Goal: Book appointment/travel/reservation

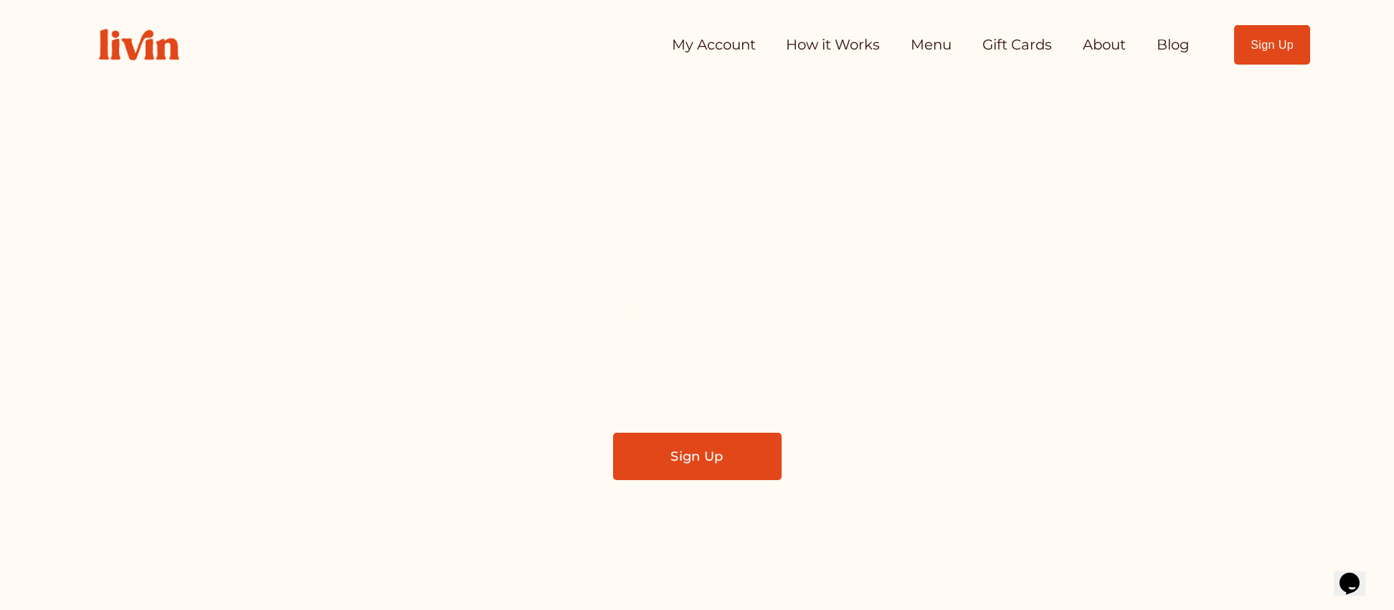
click at [711, 47] on link "My Account" at bounding box center [714, 45] width 84 height 29
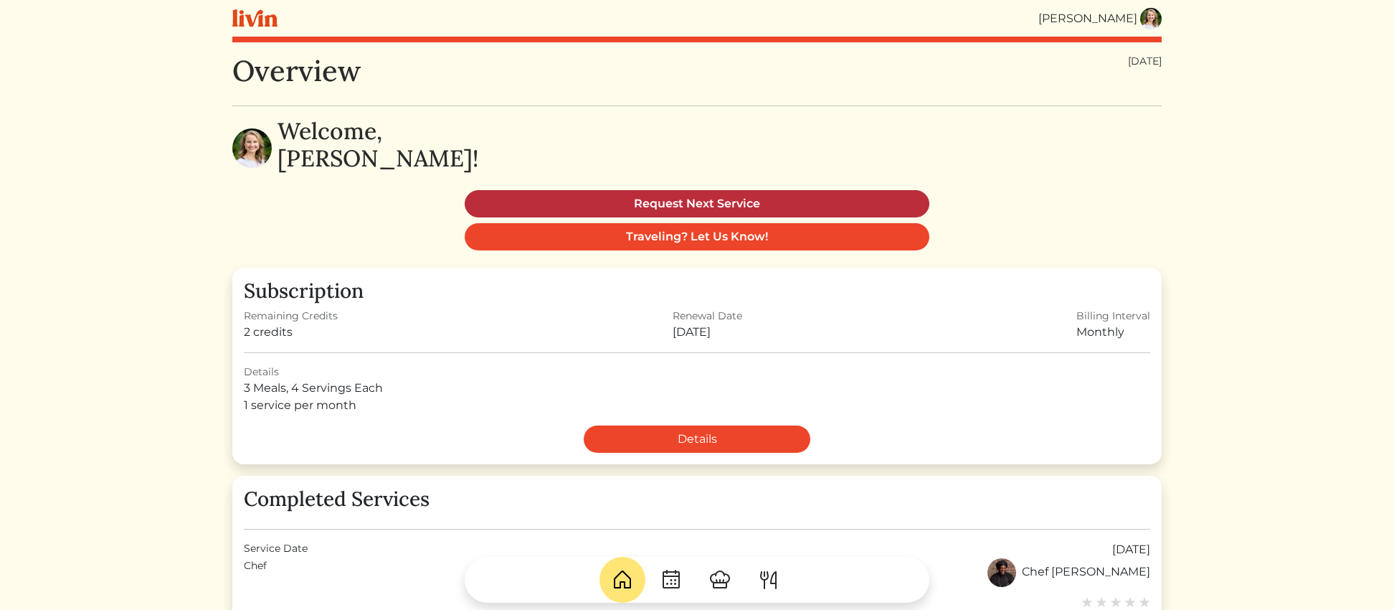
click at [697, 200] on link "Request Next Service" at bounding box center [697, 203] width 465 height 27
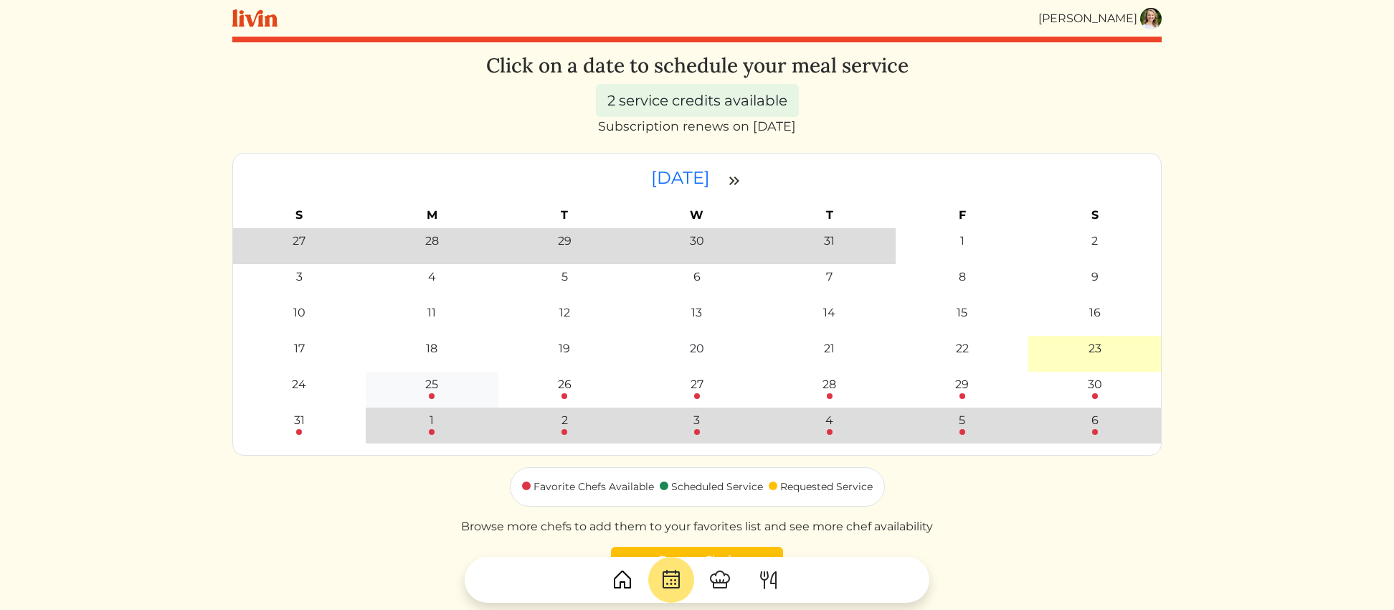
click at [427, 387] on div "25" at bounding box center [431, 384] width 13 height 17
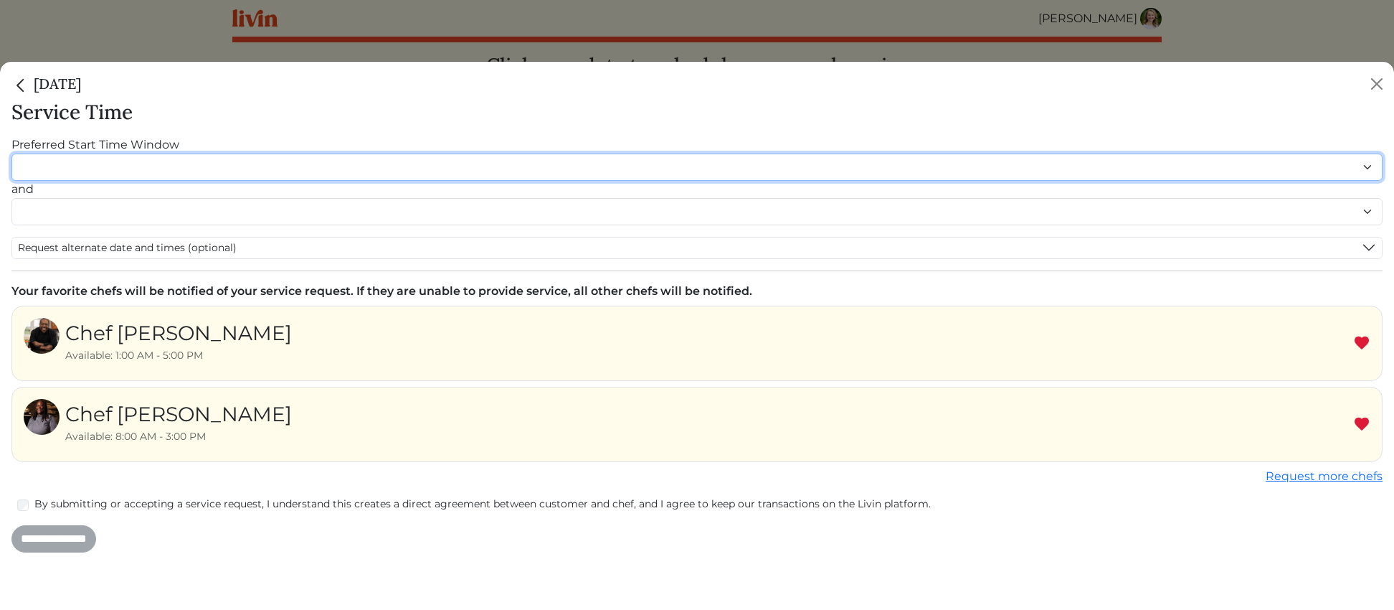
click at [82, 168] on select "******* ******* ******* ******* ******* ******* ******** ******** ******** ****…" at bounding box center [696, 166] width 1371 height 27
click at [73, 160] on select "******* ******* ******* ******* ******* ******* ******** ******** ******** ****…" at bounding box center [696, 166] width 1371 height 27
select select "********"
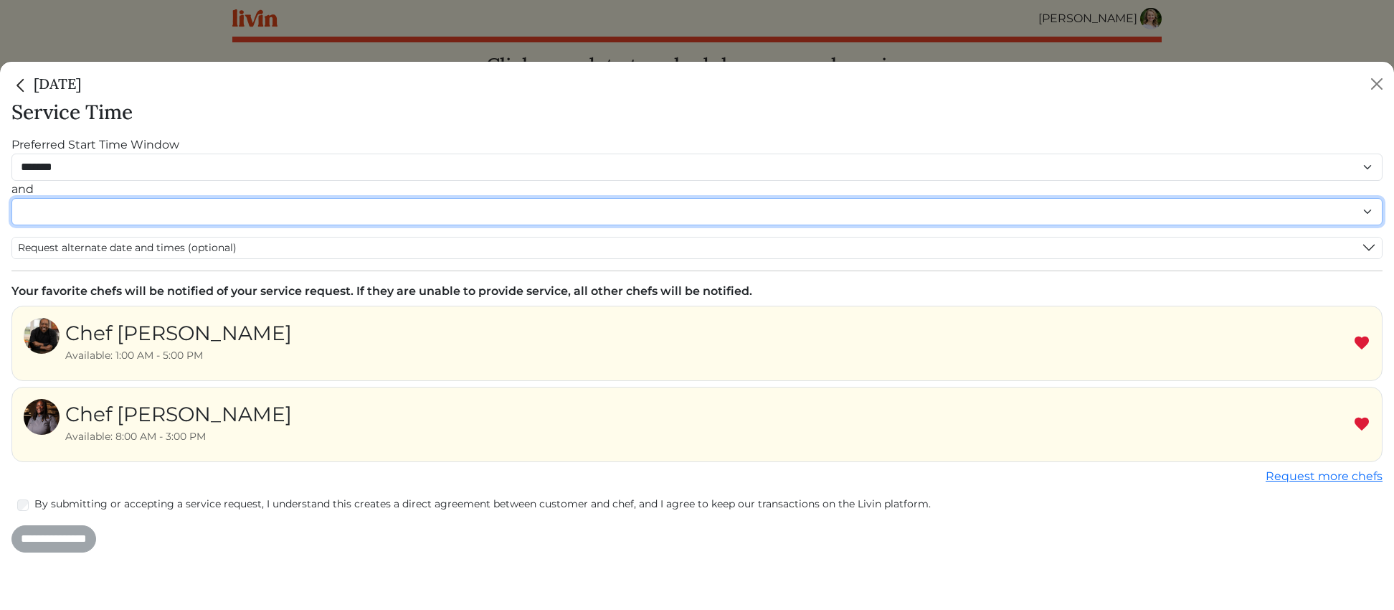
click at [82, 209] on select "******* ******* ******* ******* ******* ******* ******** ******** ******** ****…" at bounding box center [696, 211] width 1371 height 27
select select "********"
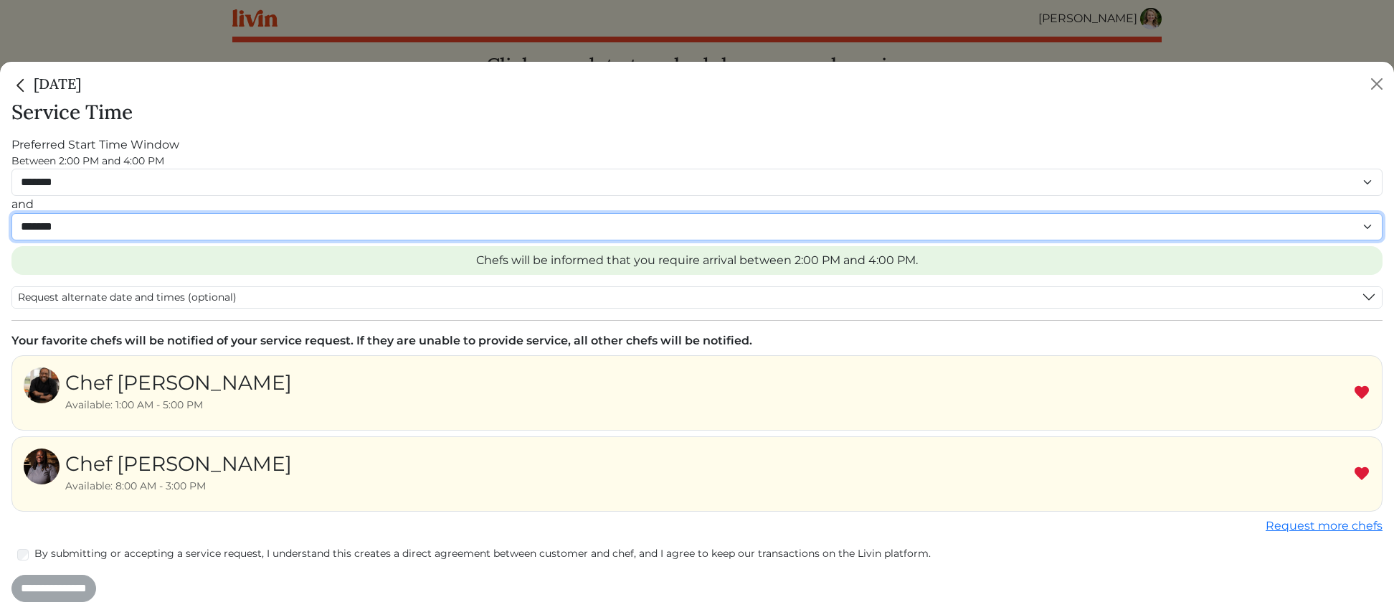
scroll to position [3, 0]
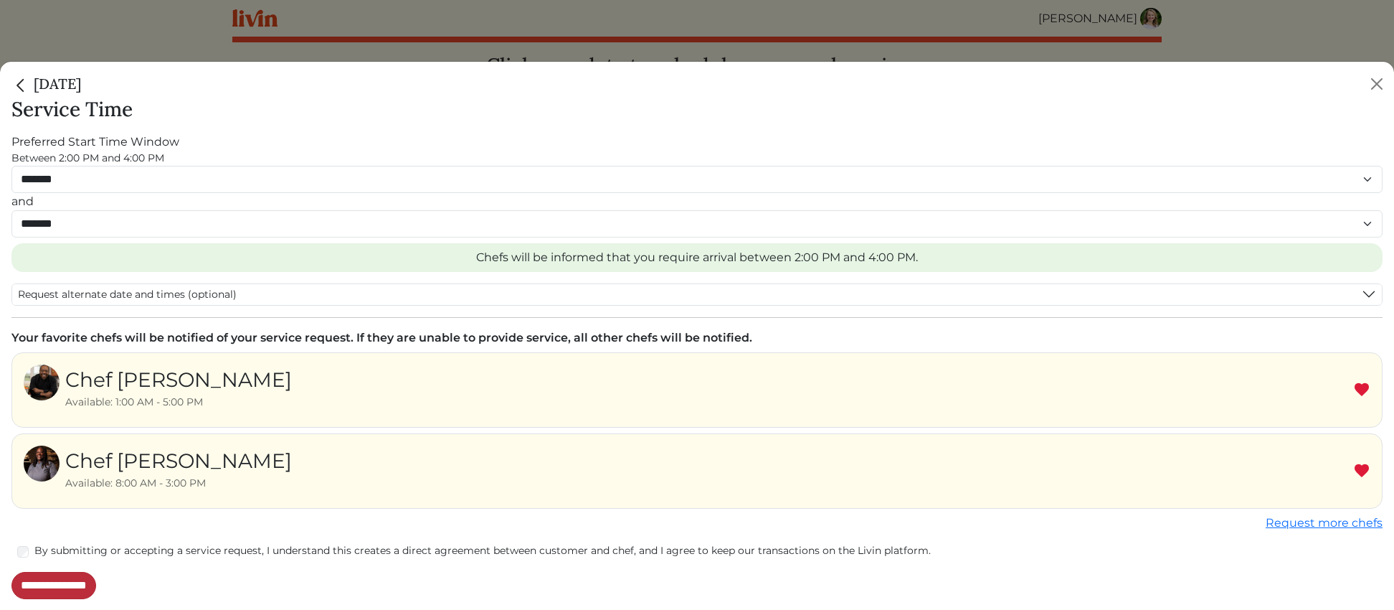
click at [74, 587] on input "**********" at bounding box center [53, 585] width 85 height 27
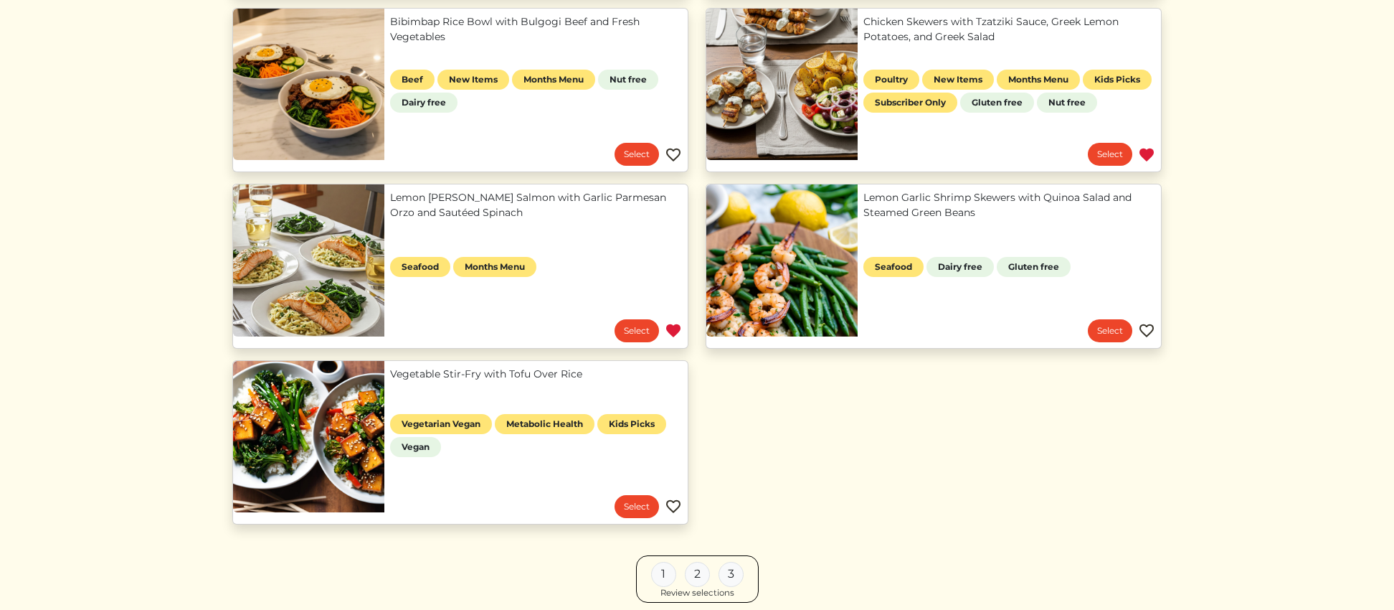
scroll to position [886, 0]
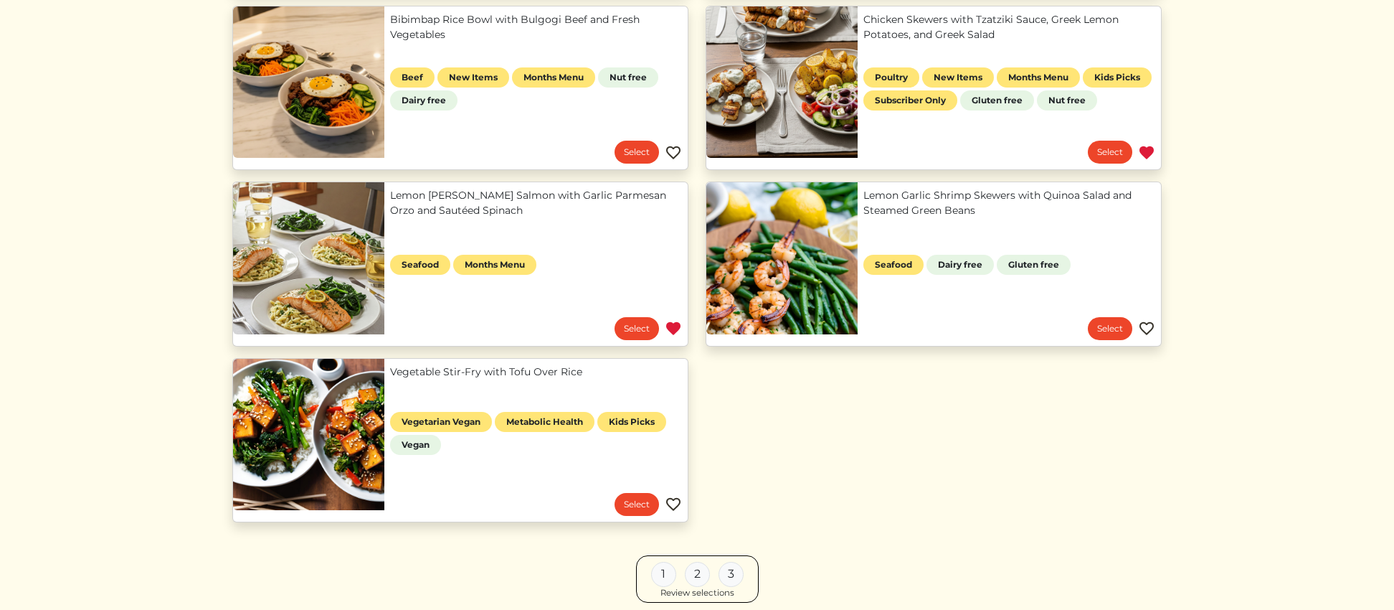
click at [694, 576] on div "2" at bounding box center [697, 573] width 25 height 25
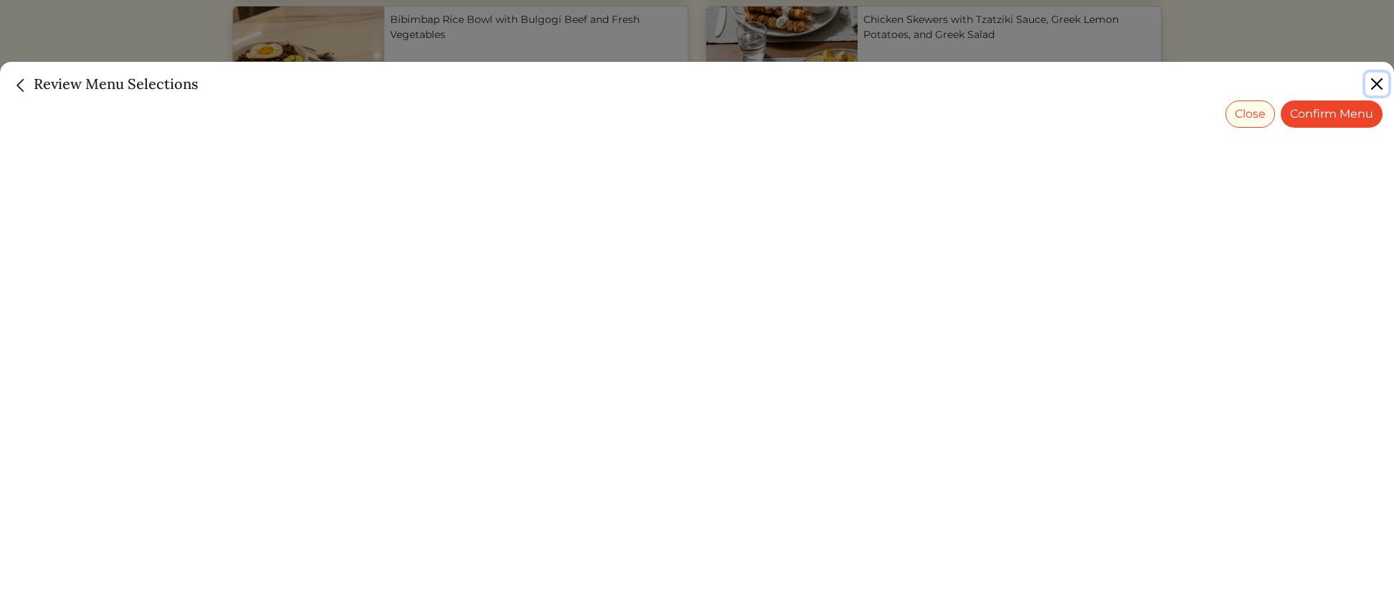
click at [1375, 85] on button "Close" at bounding box center [1376, 83] width 23 height 23
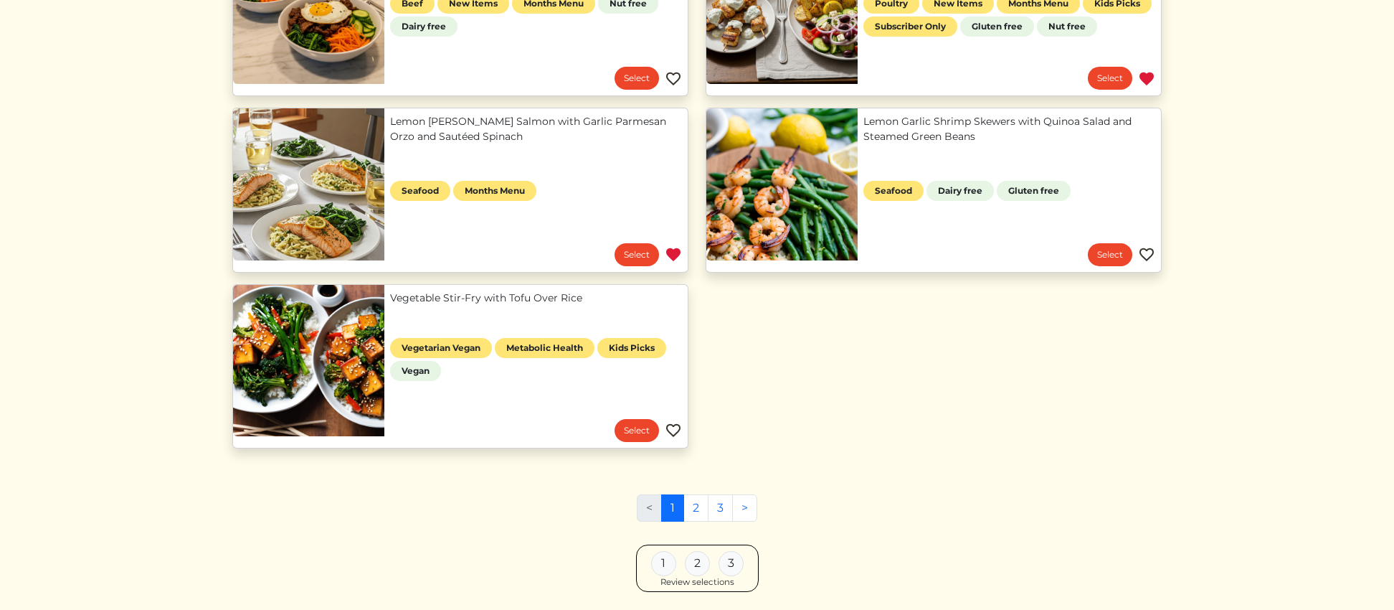
scroll to position [963, 0]
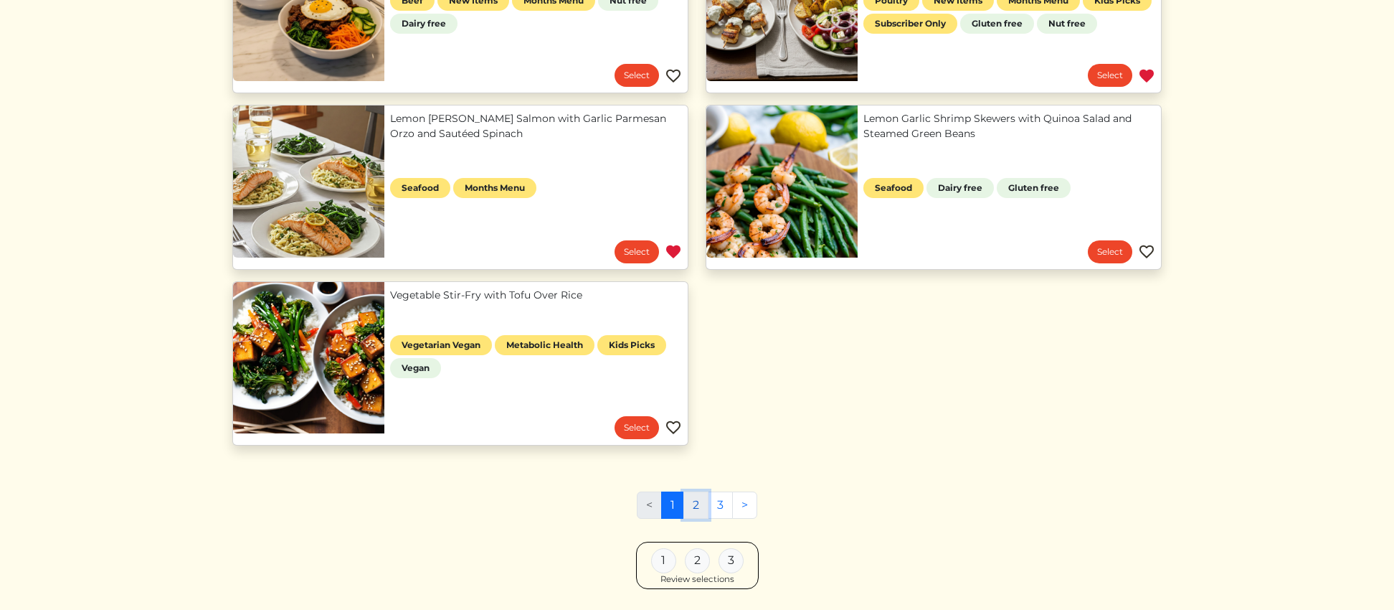
click at [698, 499] on link "2" at bounding box center [695, 504] width 25 height 27
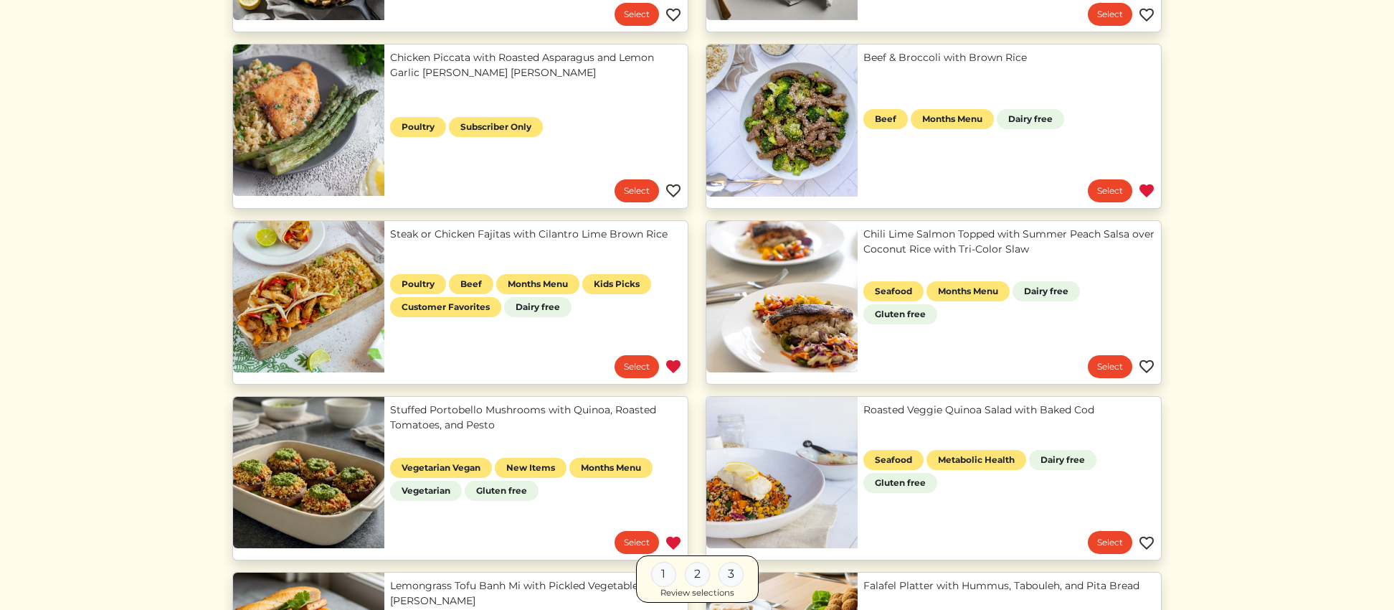
scroll to position [499, 0]
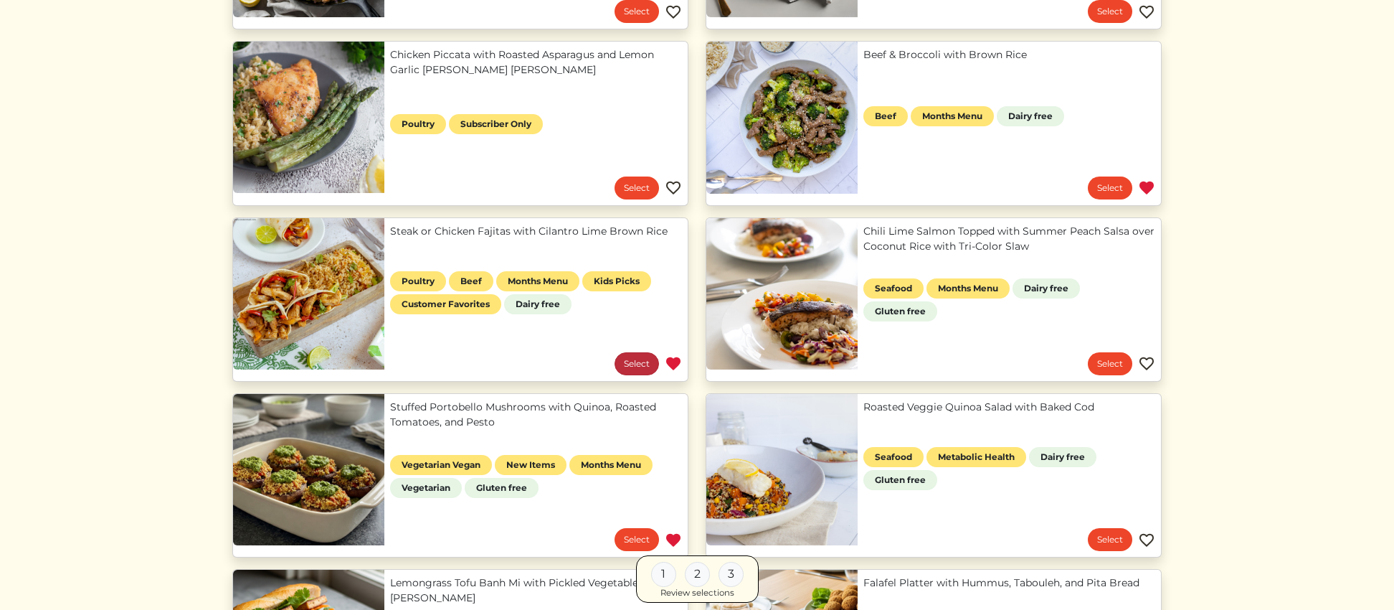
click at [632, 360] on link "Select" at bounding box center [637, 363] width 44 height 23
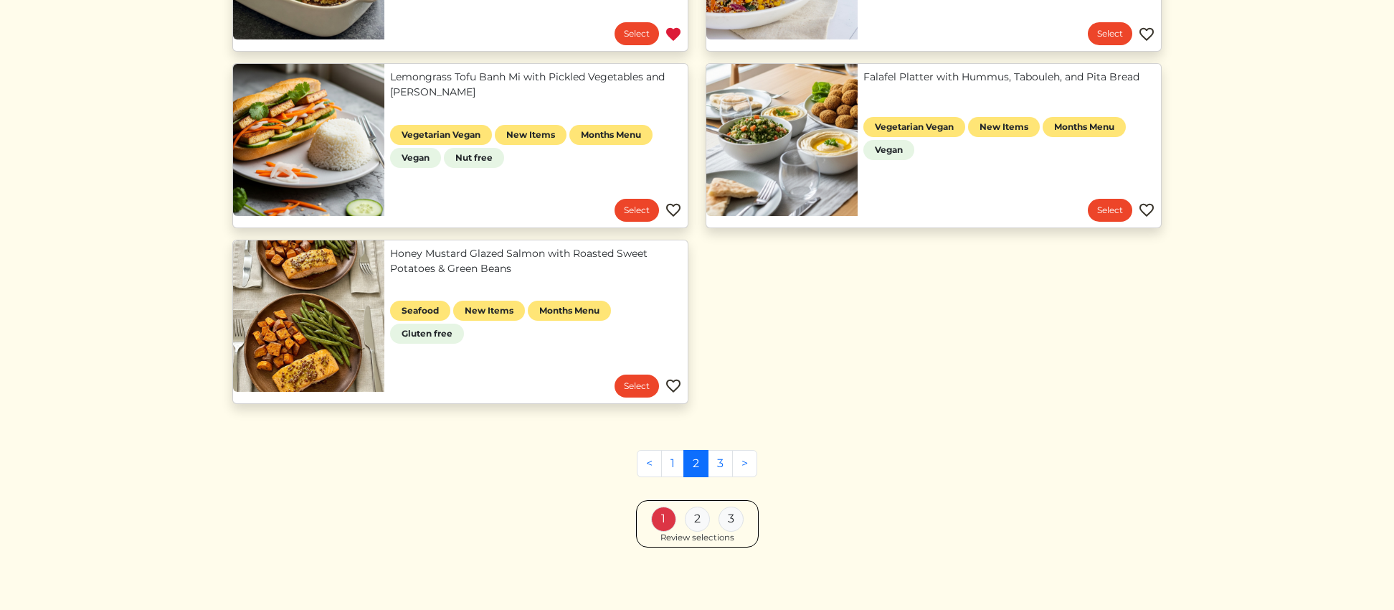
scroll to position [1008, 0]
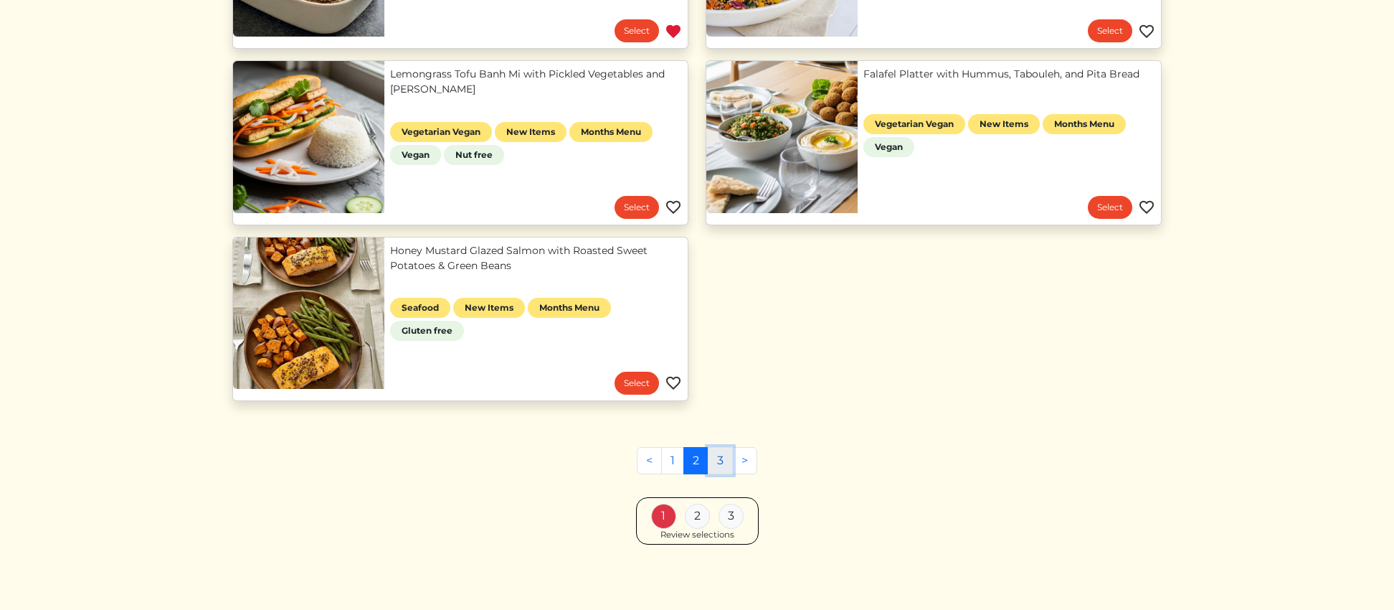
click at [718, 463] on link "3" at bounding box center [720, 460] width 25 height 27
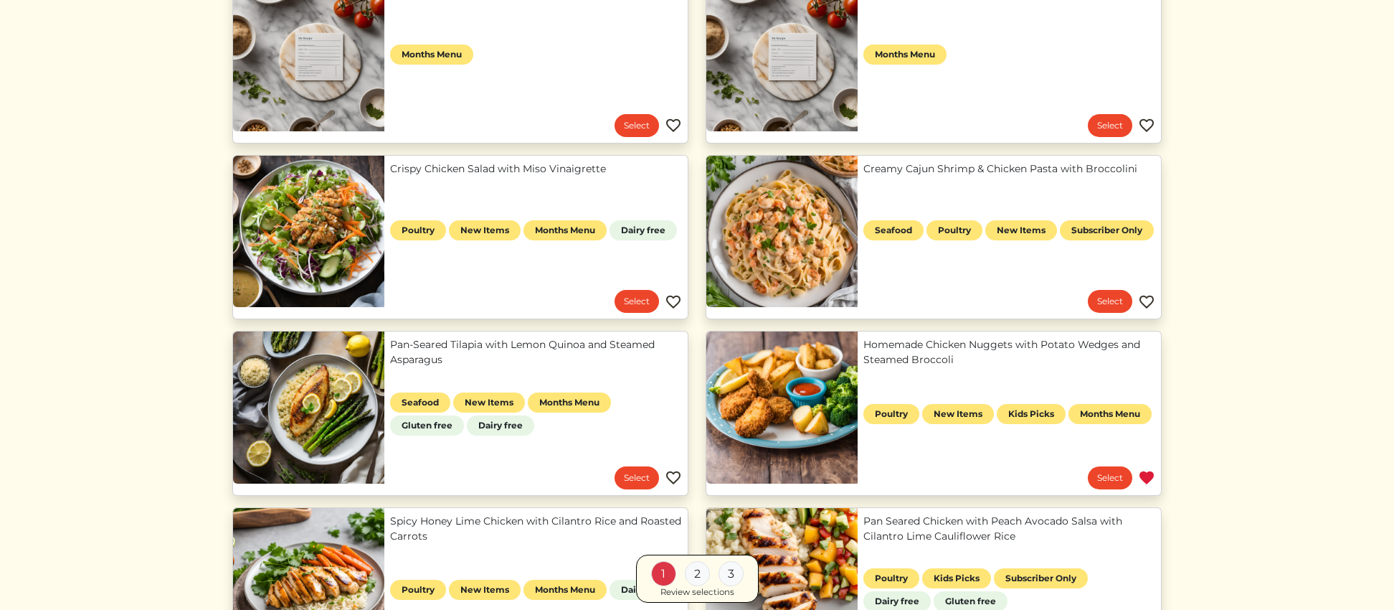
scroll to position [210, 0]
click at [1102, 473] on link "Select" at bounding box center [1110, 476] width 44 height 23
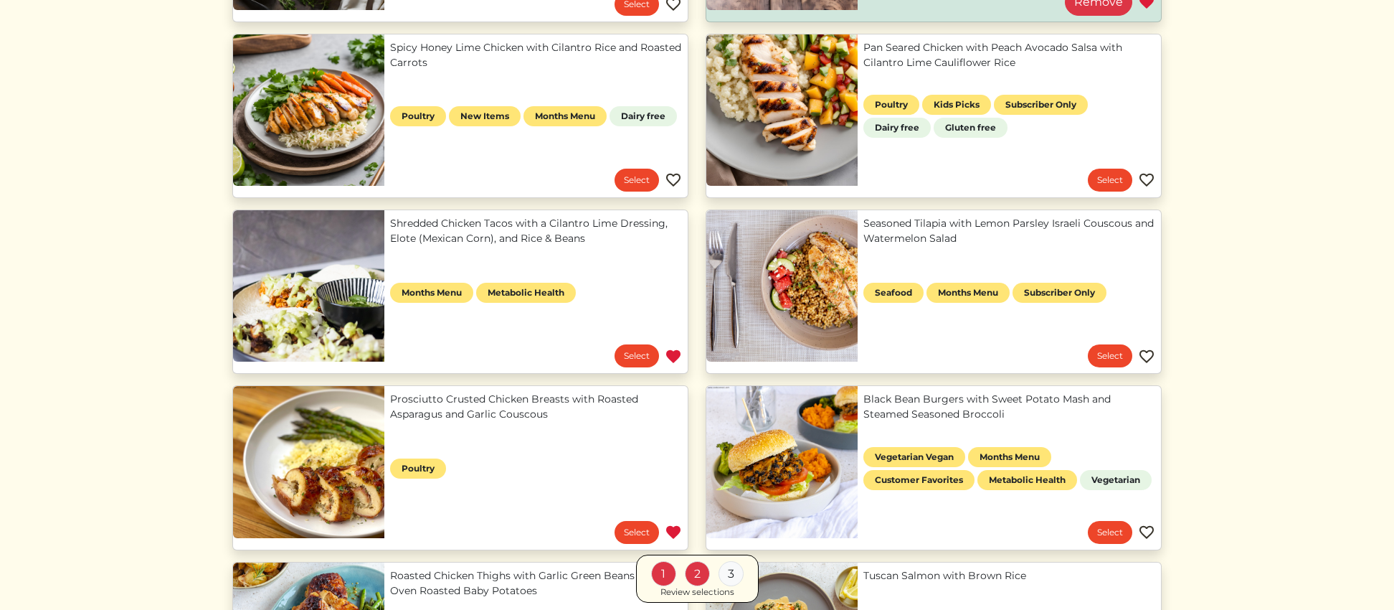
scroll to position [681, 0]
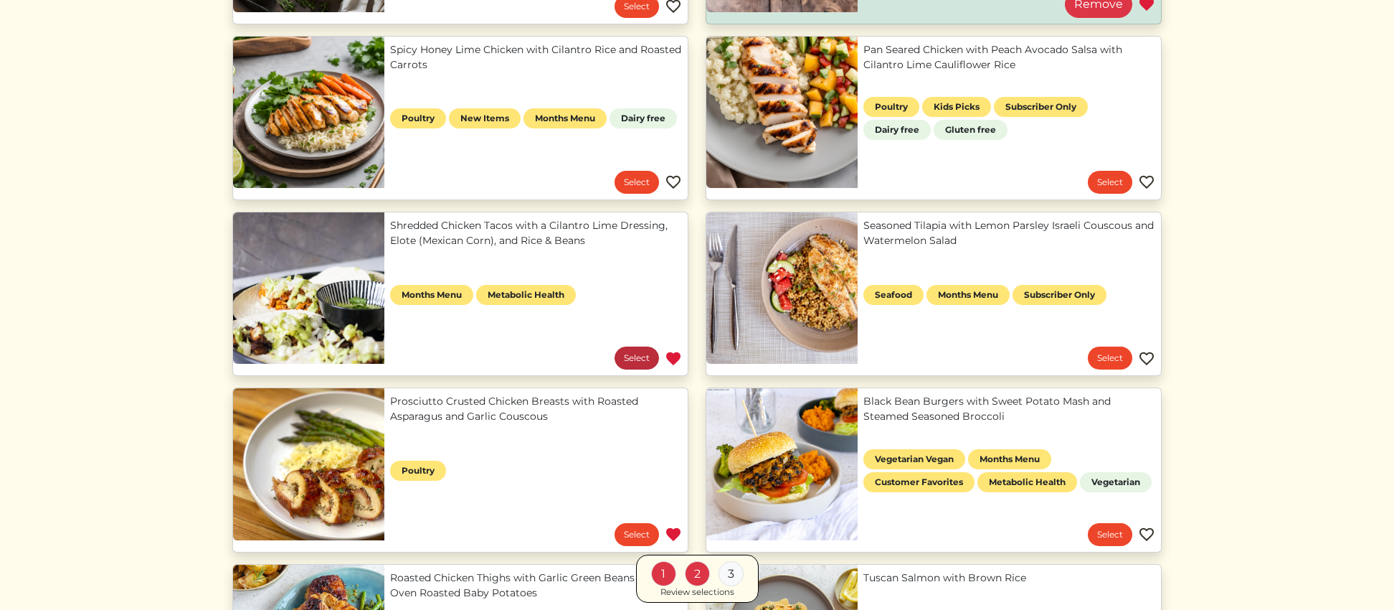
click at [628, 356] on link "Select" at bounding box center [637, 357] width 44 height 23
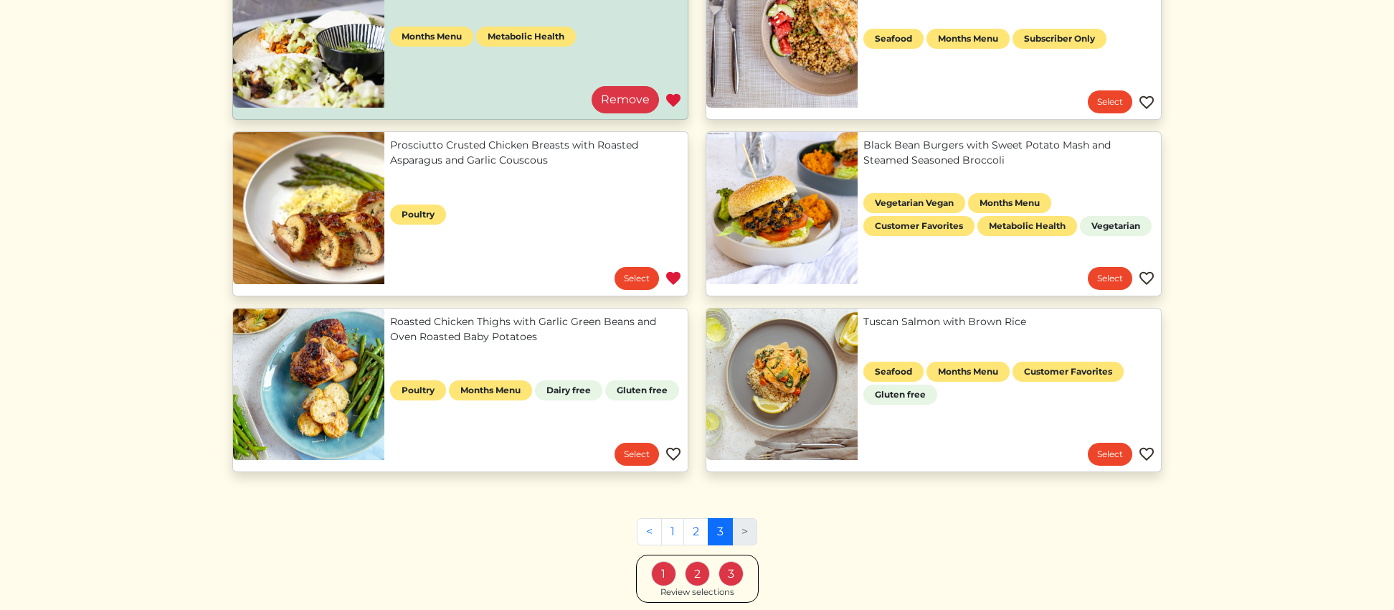
scroll to position [1008, 0]
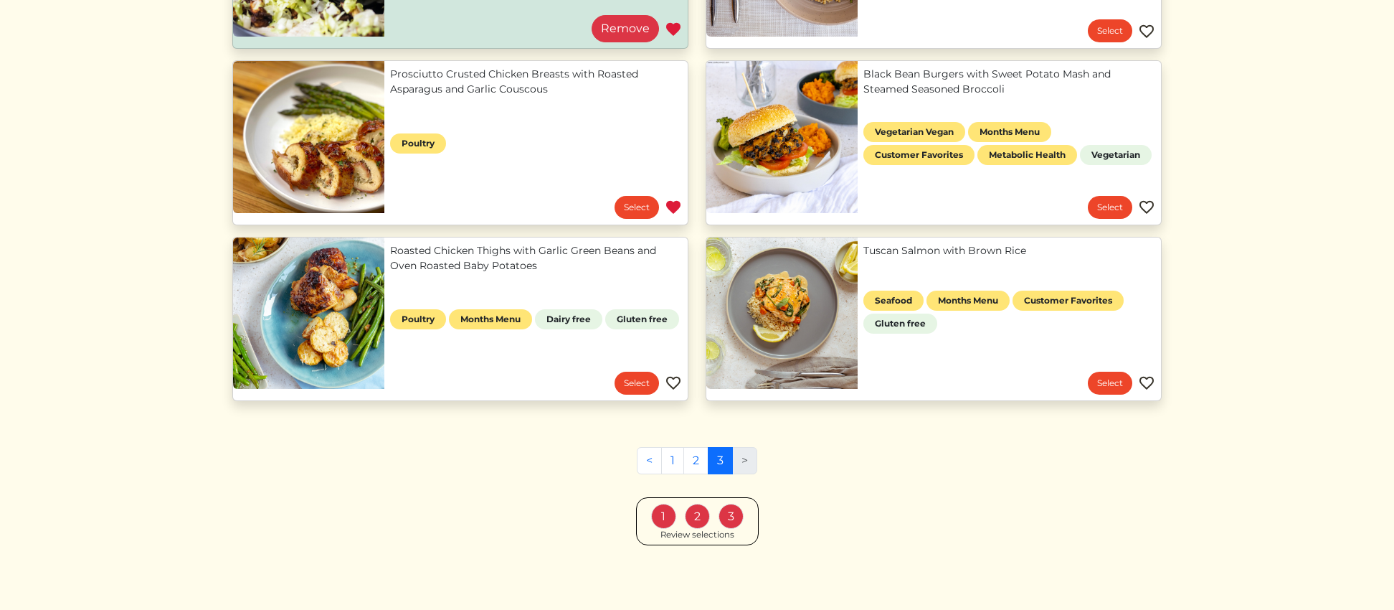
click at [686, 534] on div "Review selections" at bounding box center [698, 535] width 74 height 13
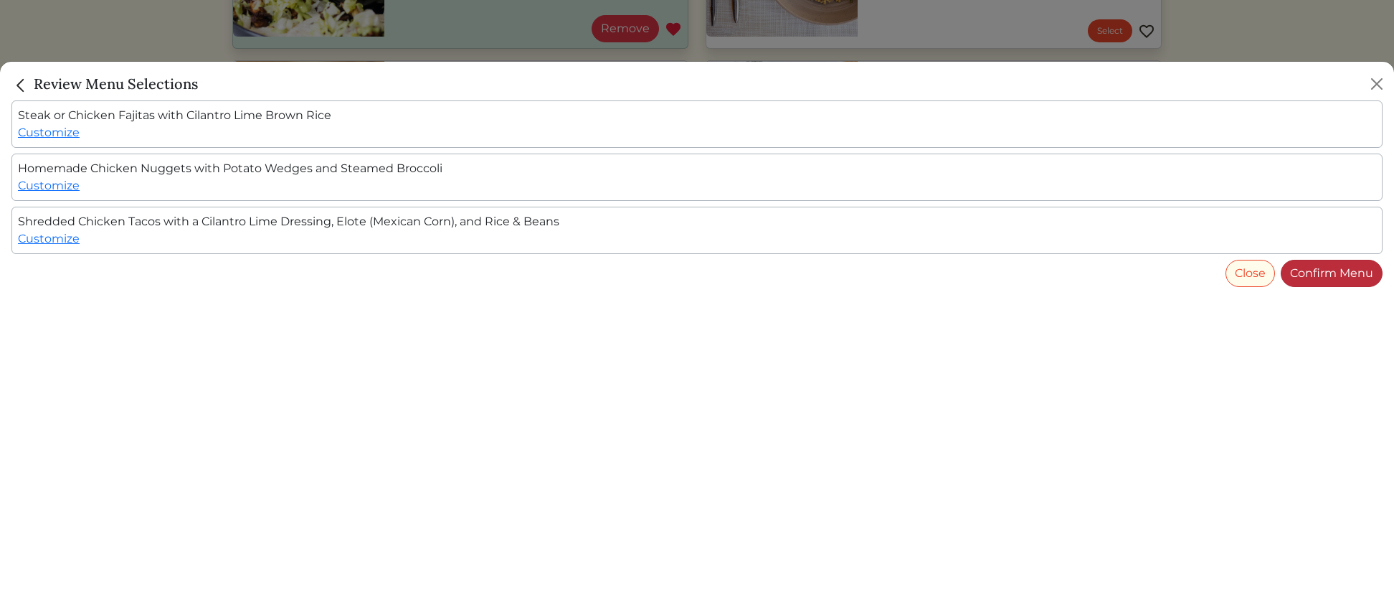
click at [1332, 279] on link "Confirm Menu" at bounding box center [1332, 273] width 102 height 27
click at [276, 113] on div "Steak or Chicken Fajitas with Cilantro Lime Brown Rice Customize" at bounding box center [696, 123] width 1371 height 47
click at [230, 133] on div "Steak or Chicken Fajitas with Cilantro Lime Brown Rice Customize" at bounding box center [696, 123] width 1371 height 47
click at [1378, 82] on button "Close" at bounding box center [1376, 83] width 23 height 23
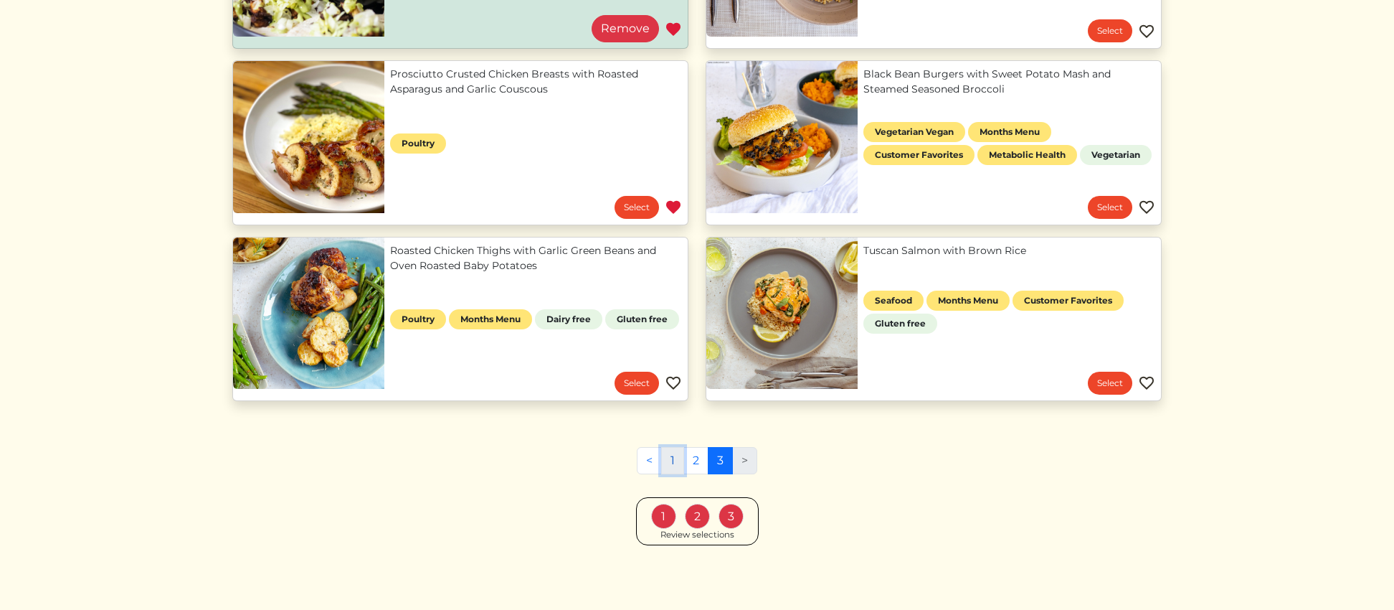
click at [671, 462] on link "1" at bounding box center [672, 460] width 23 height 27
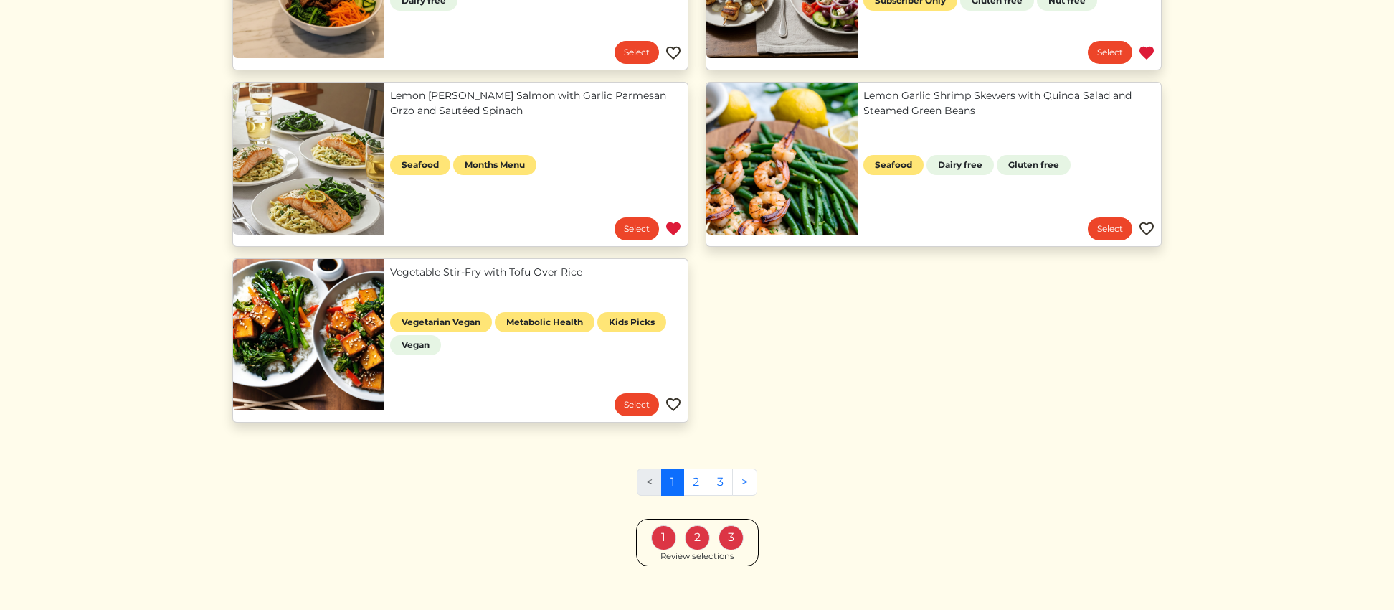
scroll to position [990, 0]
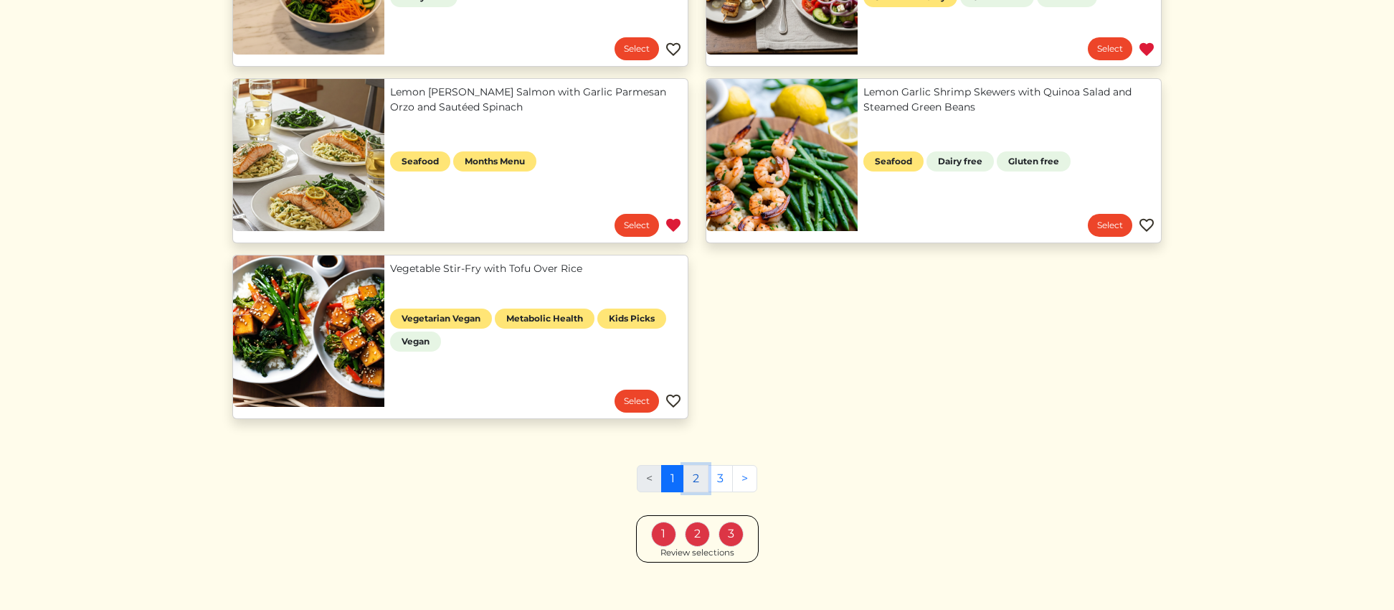
click at [696, 481] on link "2" at bounding box center [695, 478] width 25 height 27
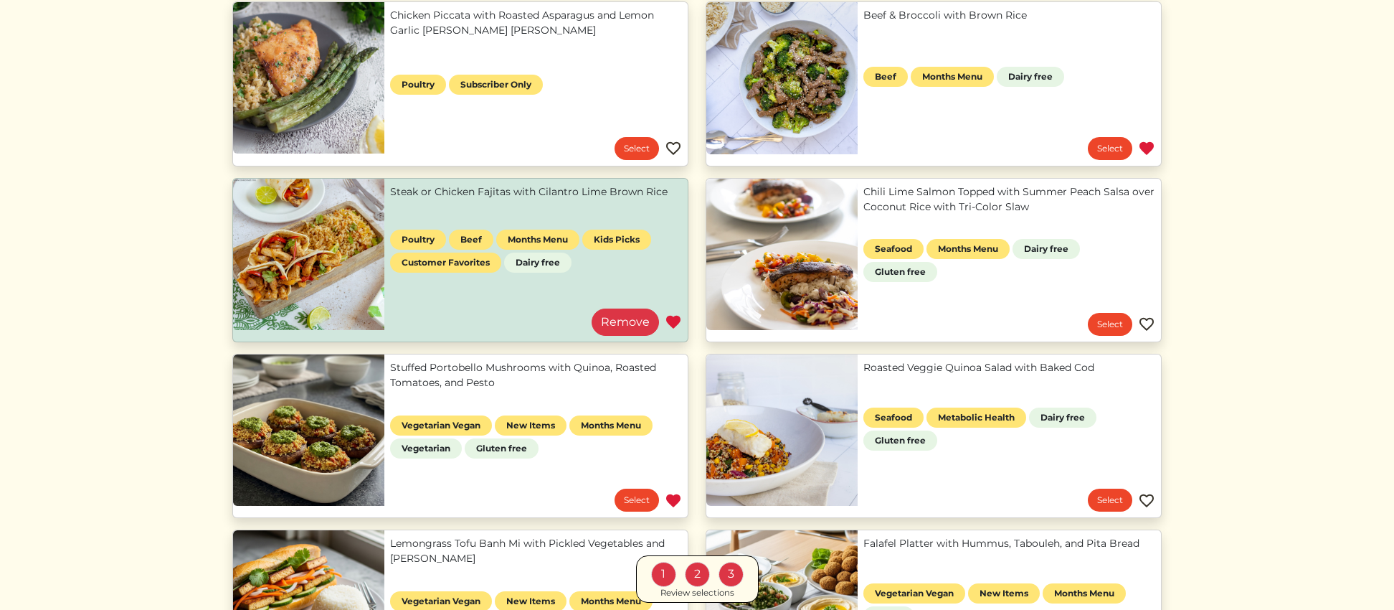
scroll to position [542, 0]
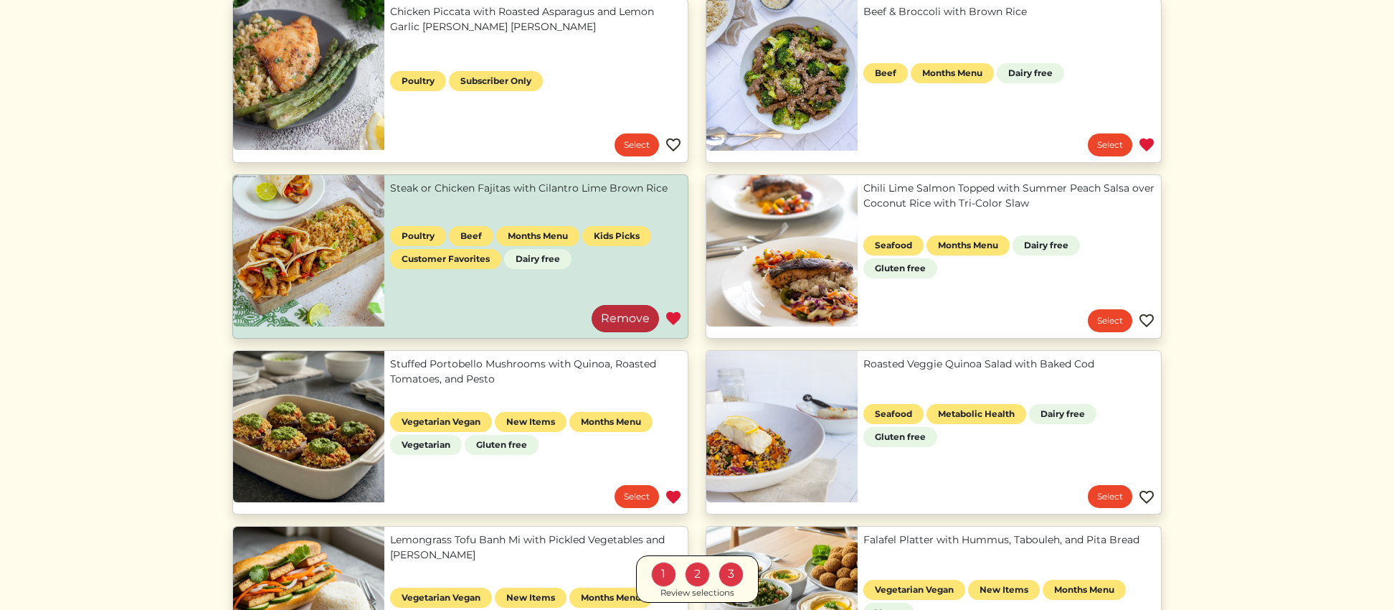
click at [617, 314] on link "Remove" at bounding box center [625, 318] width 67 height 27
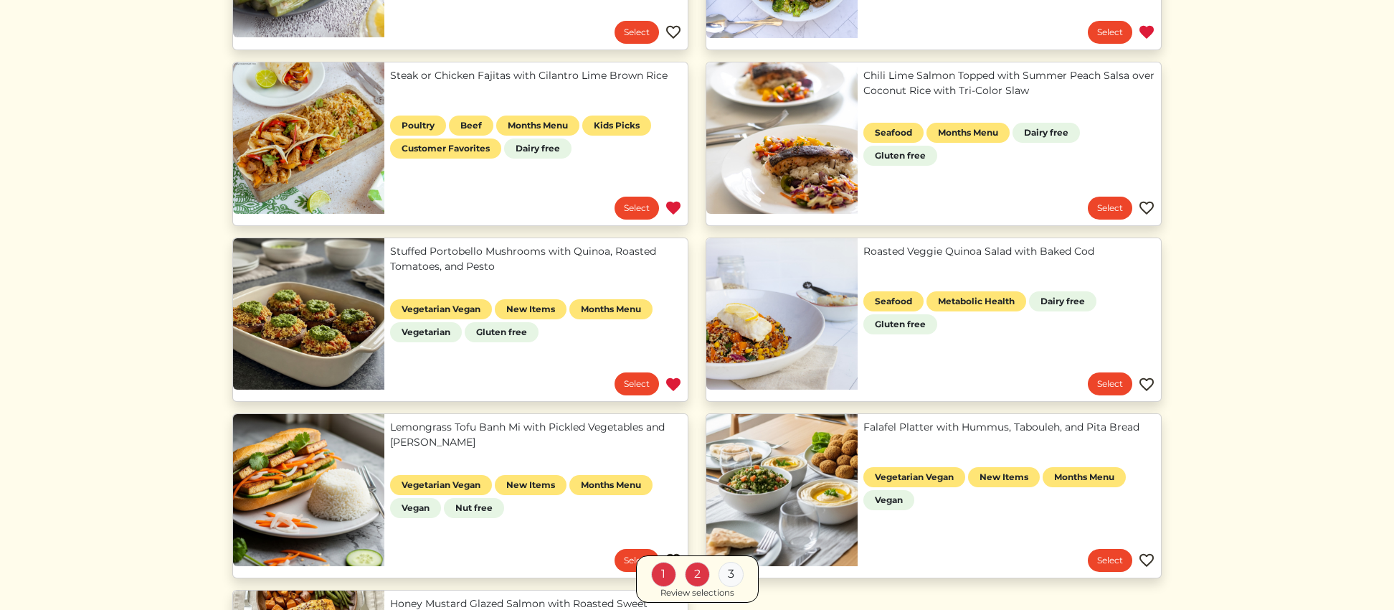
scroll to position [665, 0]
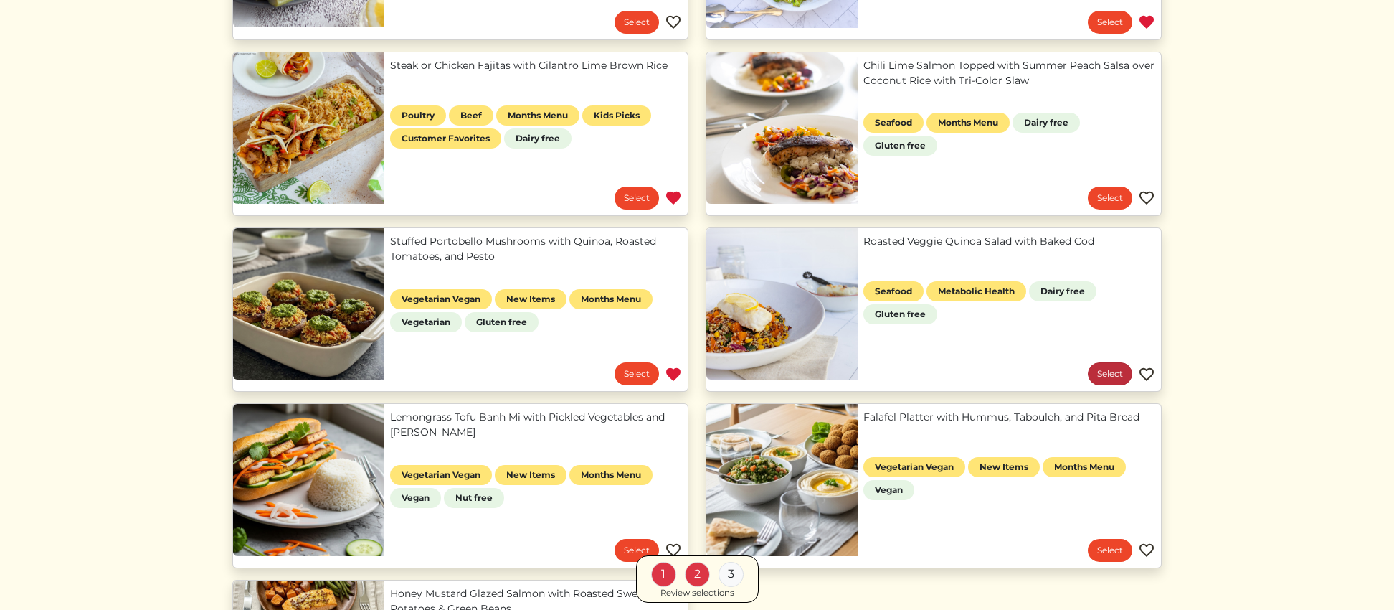
click at [1109, 371] on link "Select" at bounding box center [1110, 373] width 44 height 23
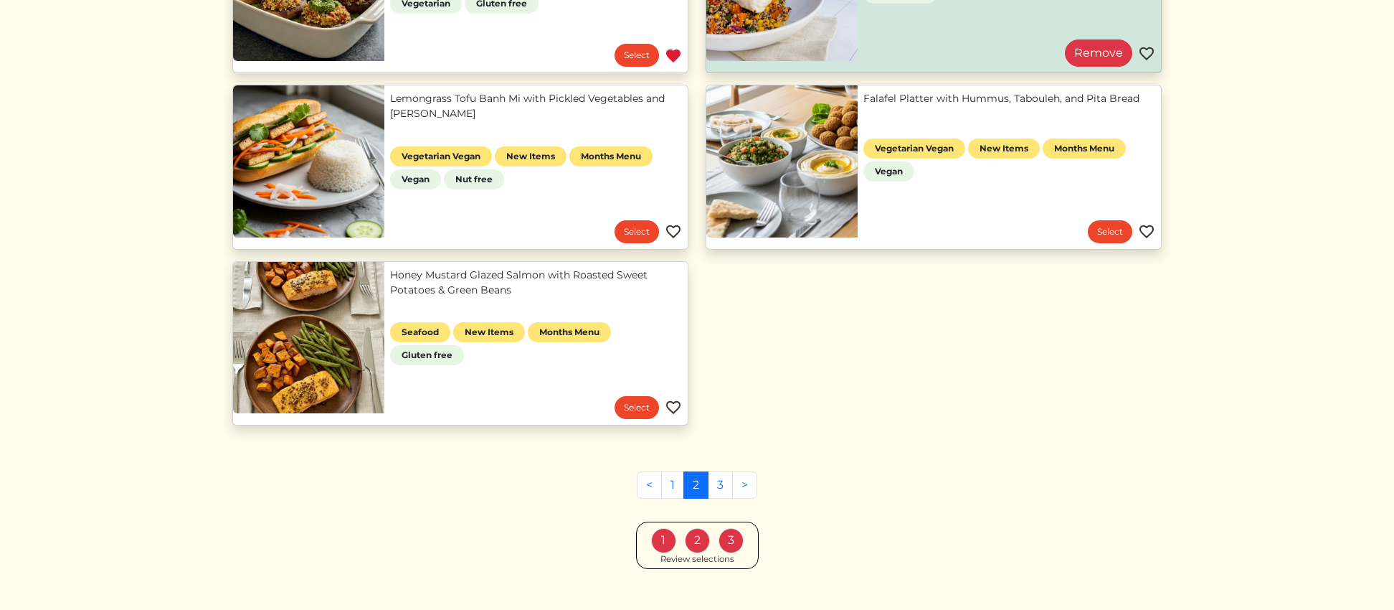
scroll to position [1008, 0]
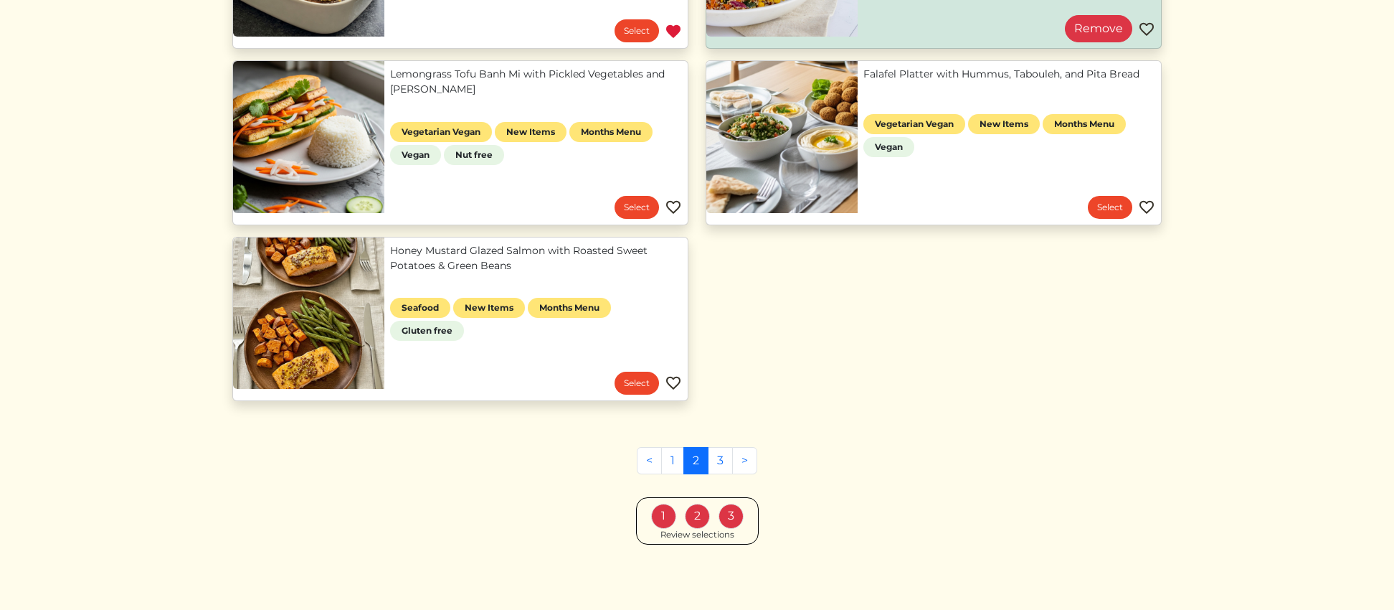
click at [682, 532] on div "Review selections" at bounding box center [698, 535] width 74 height 13
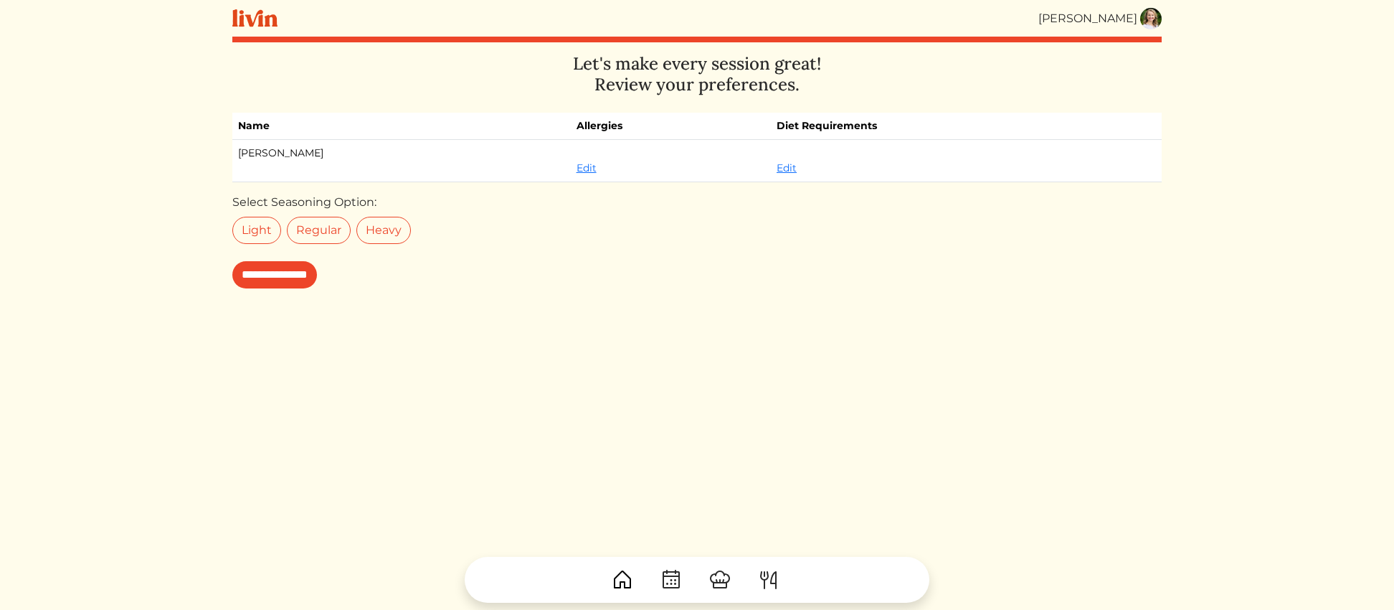
scroll to position [1, 0]
